Goal: Transaction & Acquisition: Purchase product/service

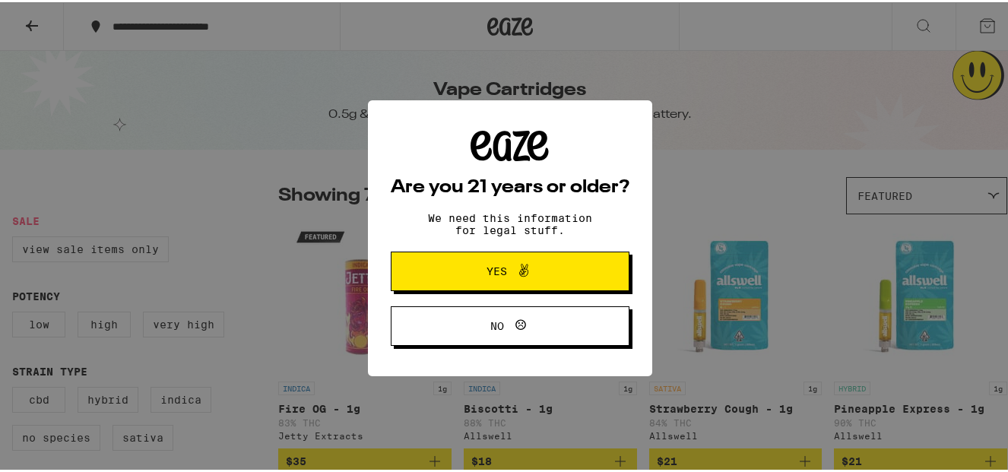
click at [442, 272] on button "Yes" at bounding box center [510, 269] width 239 height 40
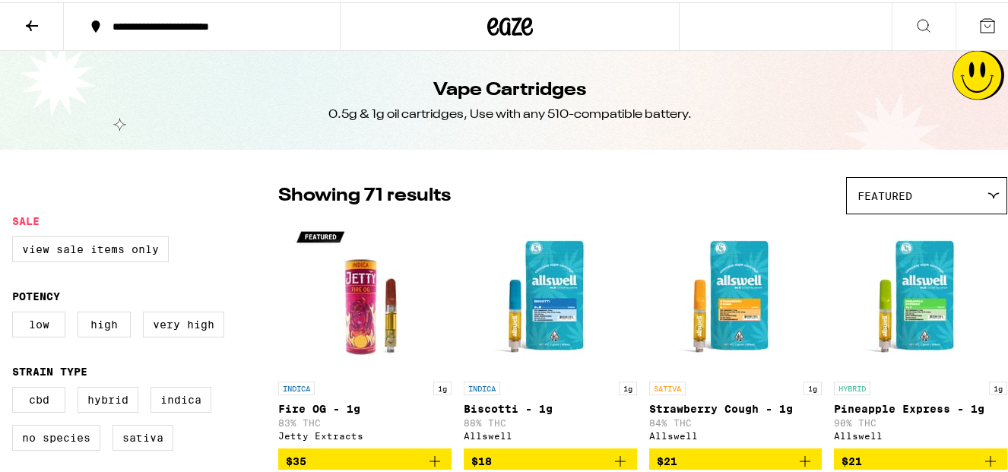
click at [890, 195] on span "Featured" at bounding box center [885, 194] width 55 height 12
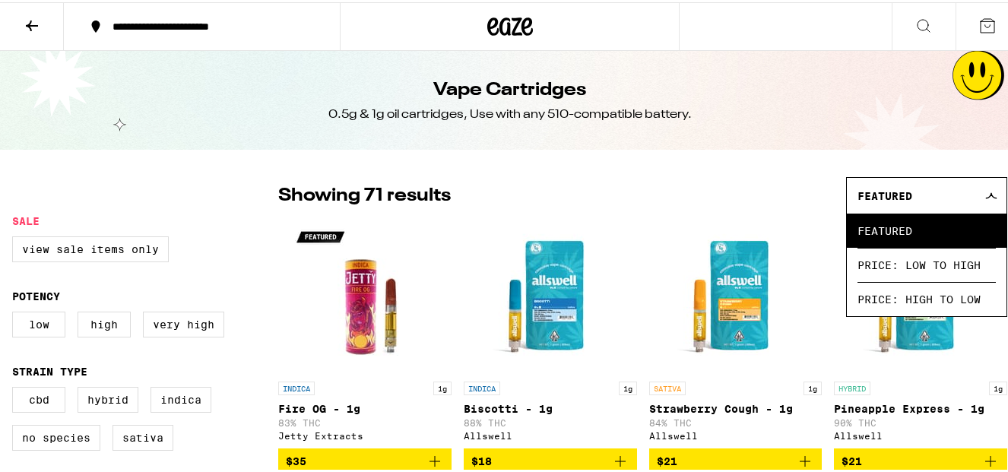
click at [890, 194] on span "Featured" at bounding box center [885, 194] width 55 height 12
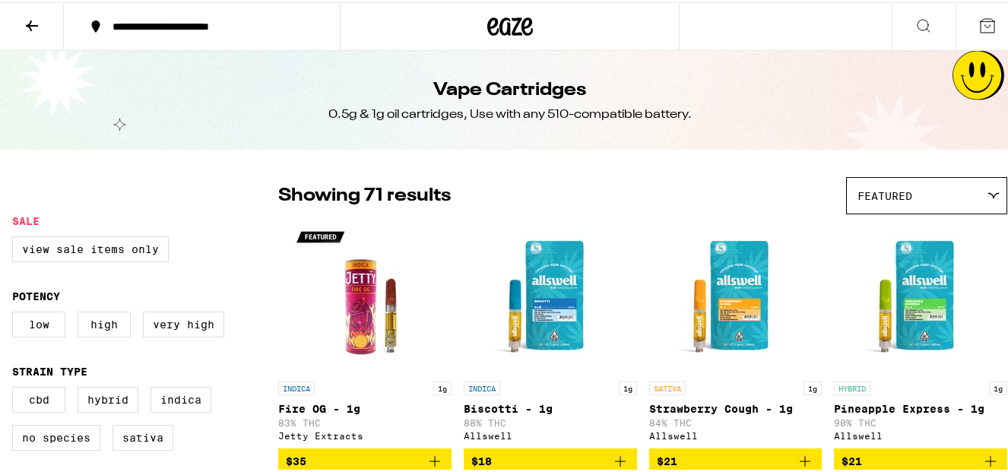
click at [33, 23] on icon at bounding box center [32, 23] width 12 height 11
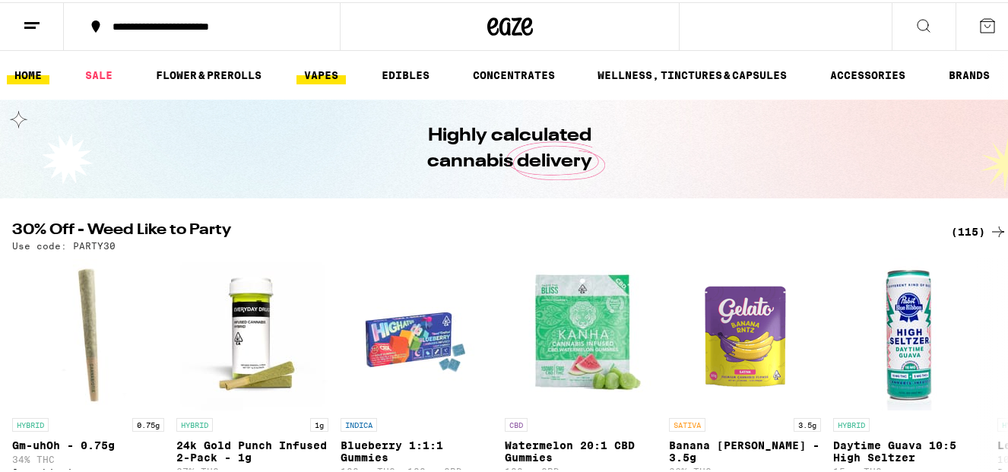
click at [328, 73] on link "VAPES" at bounding box center [321, 73] width 49 height 18
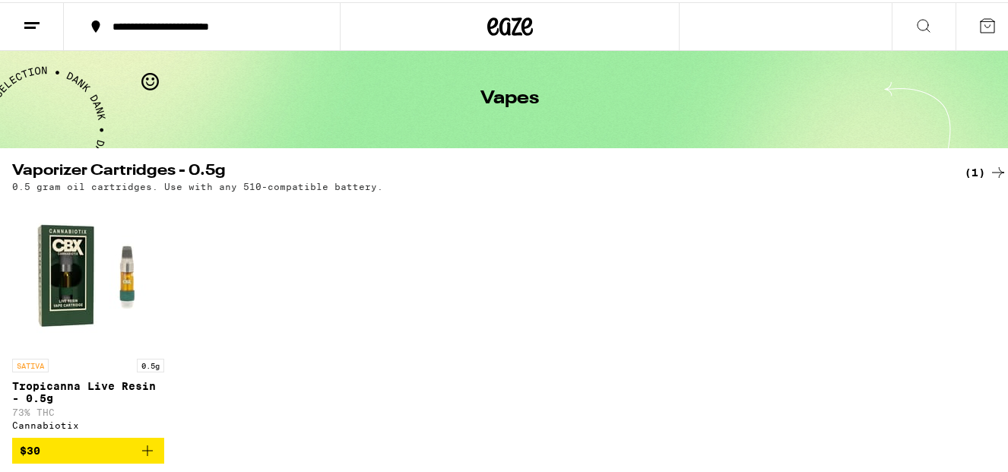
scroll to position [76, 0]
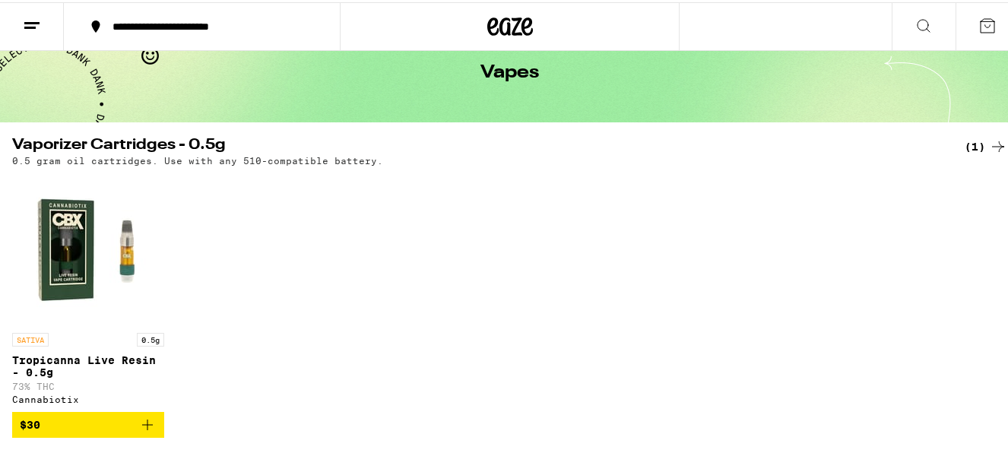
click at [966, 145] on div "(1)" at bounding box center [986, 144] width 43 height 18
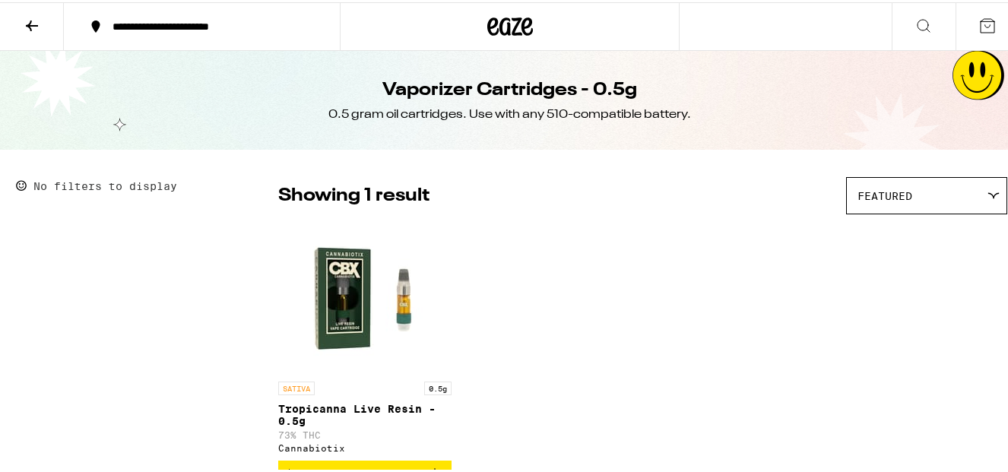
click at [508, 21] on icon at bounding box center [510, 24] width 46 height 27
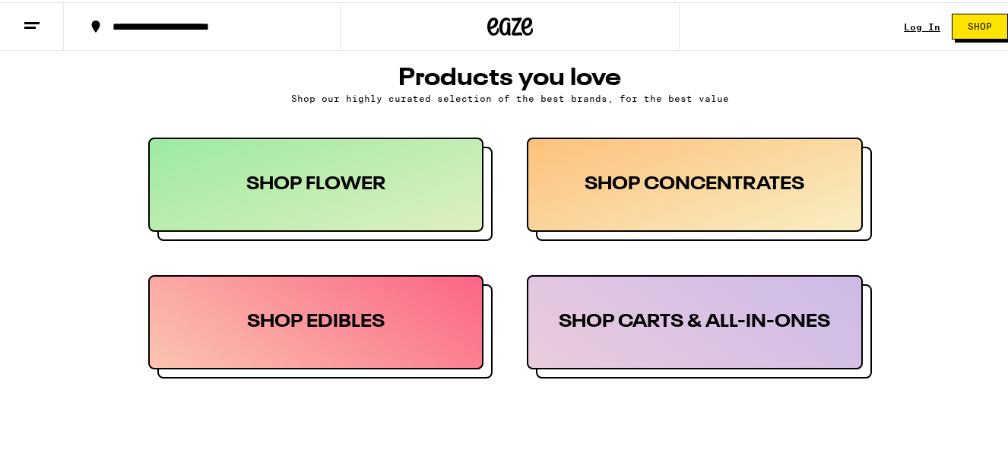
scroll to position [760, 0]
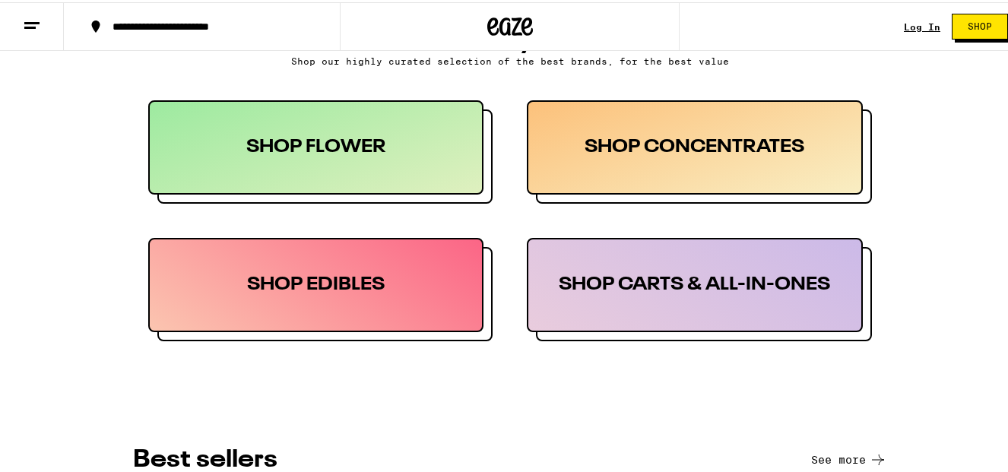
click at [588, 280] on div "SHOP CARTS & ALL-IN-ONES" at bounding box center [695, 283] width 336 height 94
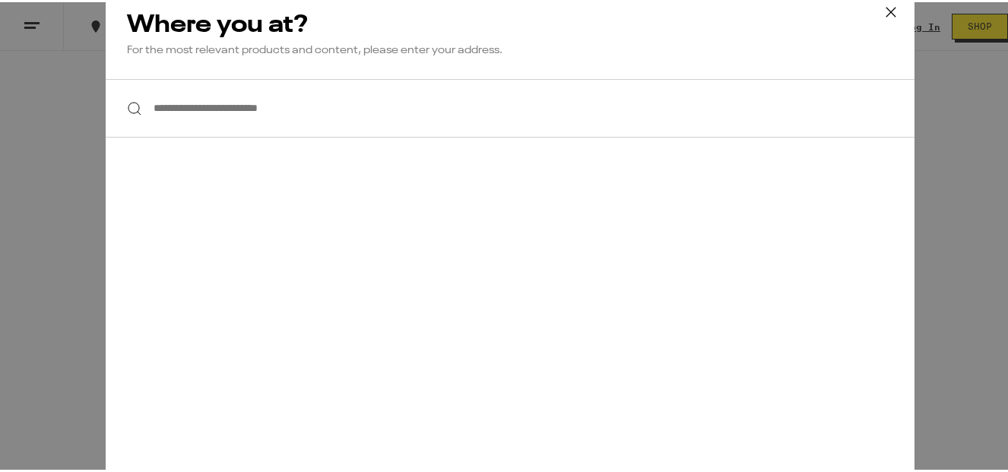
click at [270, 111] on input "**********" at bounding box center [510, 106] width 809 height 59
click at [880, 11] on icon at bounding box center [891, 9] width 23 height 23
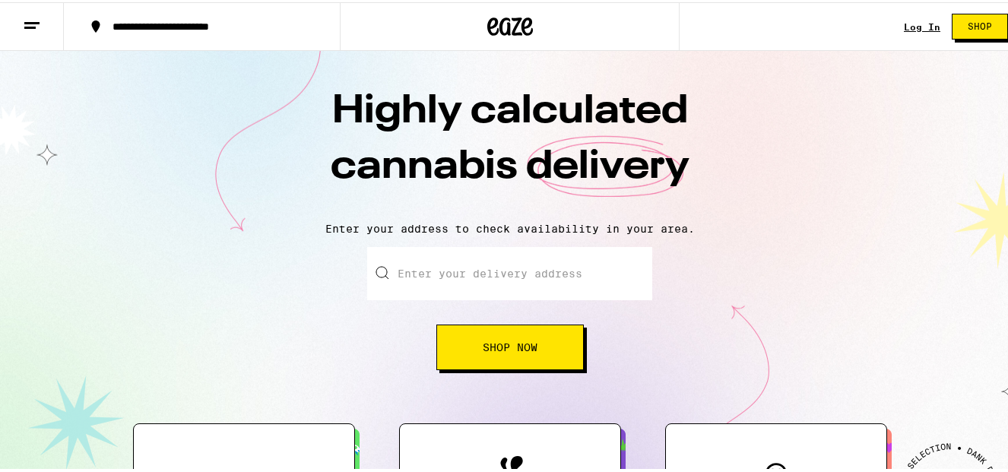
scroll to position [0, 0]
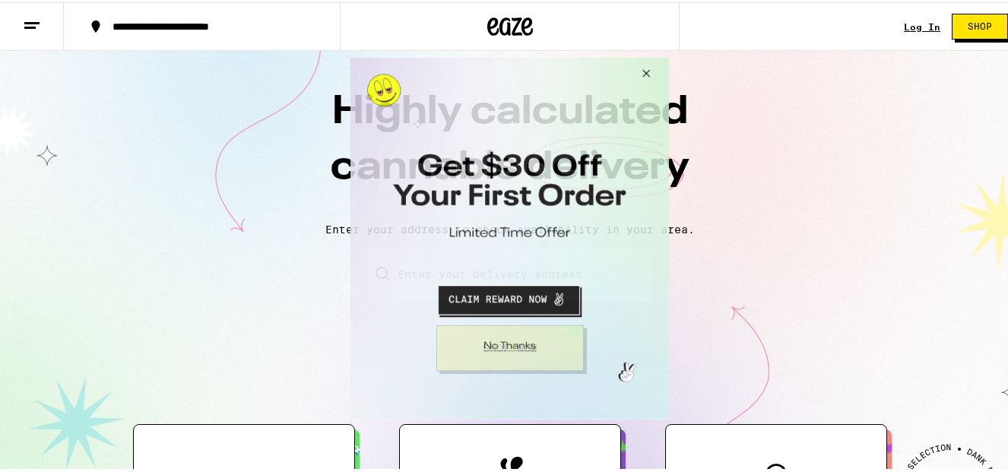
click at [643, 68] on button "Close Modal" at bounding box center [644, 75] width 41 height 37
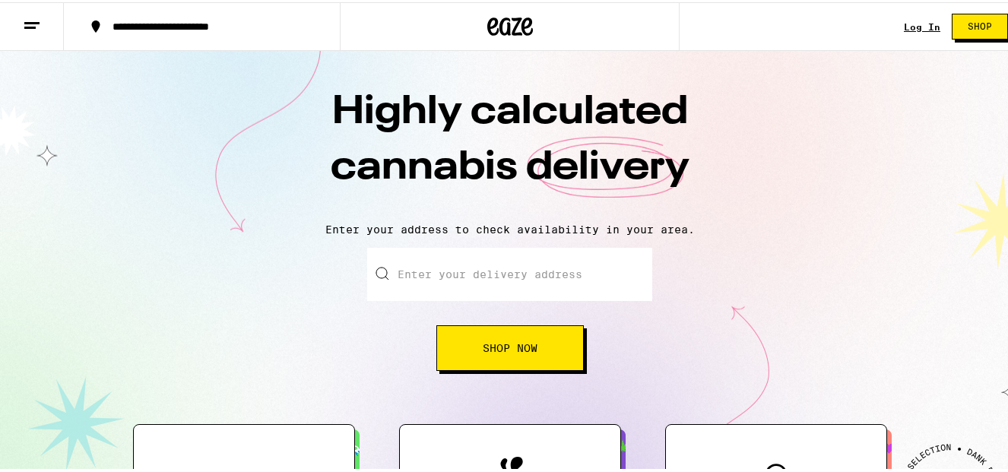
click at [975, 22] on span "Shop" at bounding box center [980, 24] width 24 height 9
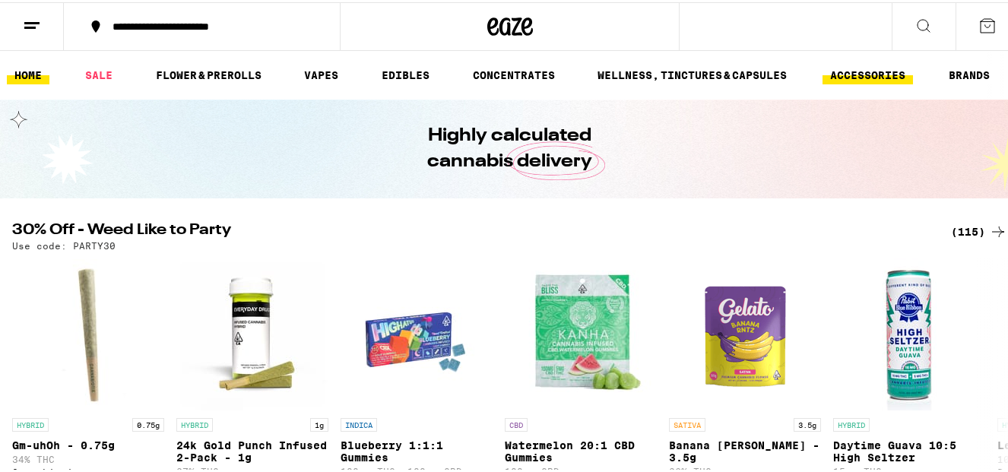
click at [860, 68] on link "ACCESSORIES" at bounding box center [868, 73] width 90 height 18
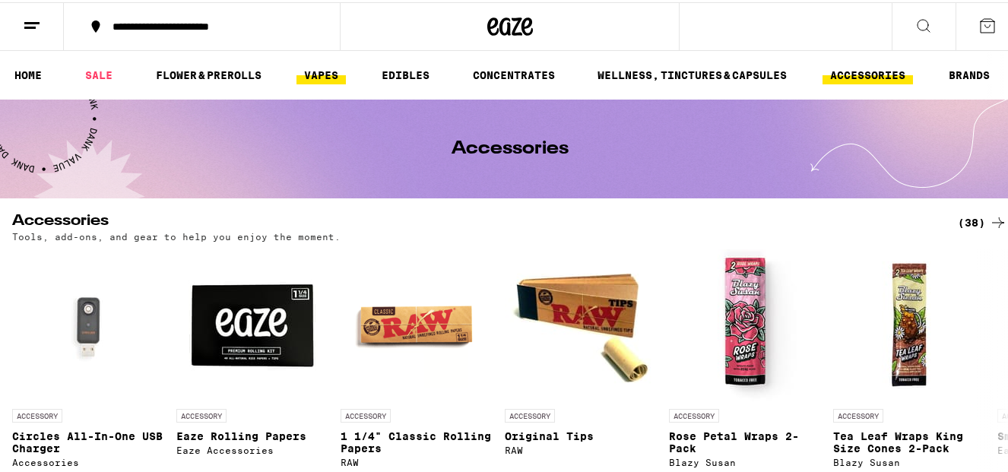
click at [313, 71] on link "VAPES" at bounding box center [321, 73] width 49 height 18
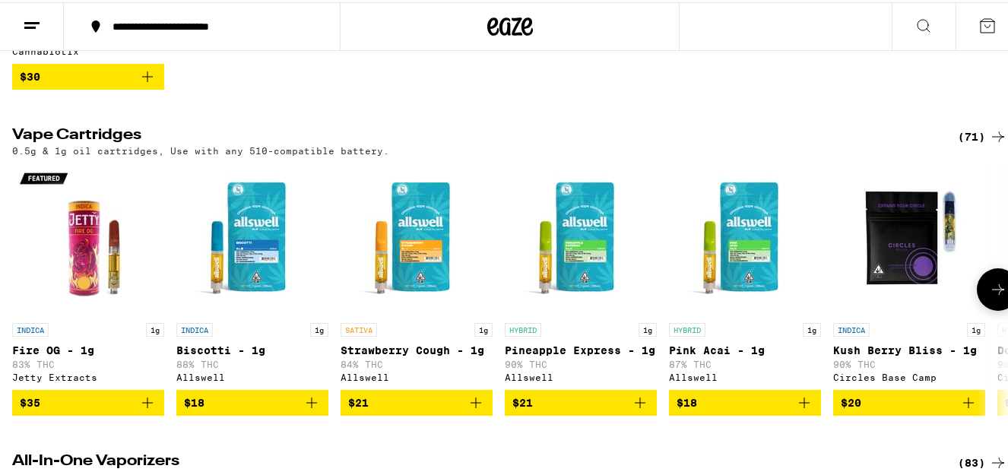
scroll to position [532, 0]
